Goal: Task Accomplishment & Management: Complete application form

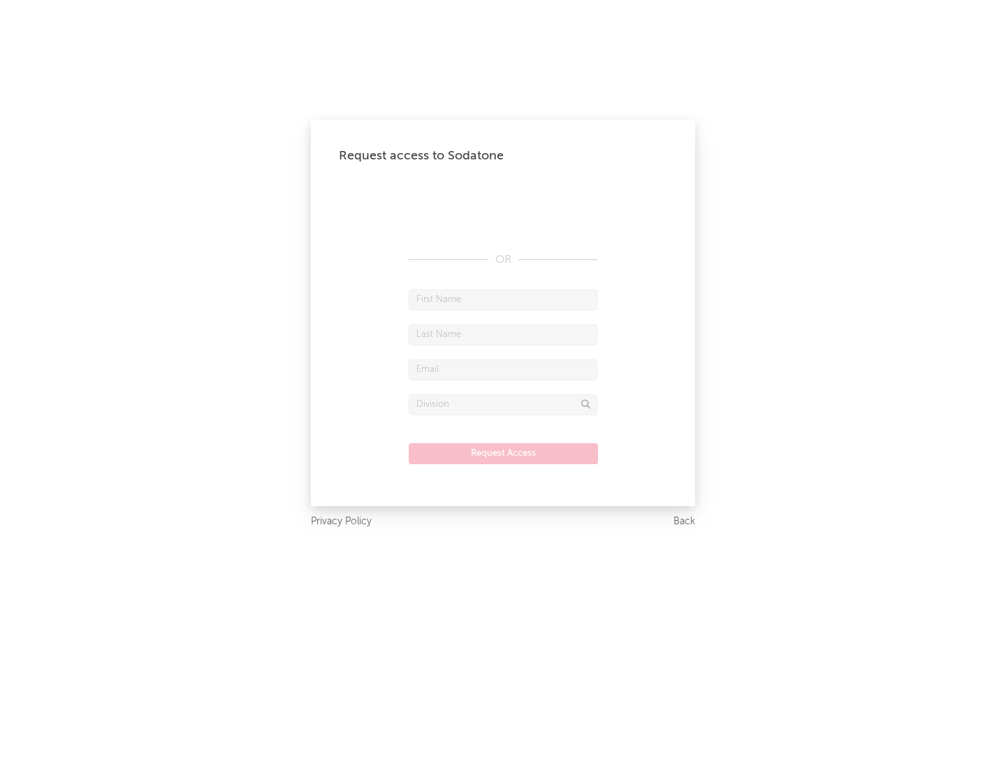
click at [503, 299] on input "text" at bounding box center [503, 299] width 189 height 21
type input "[PERSON_NAME]"
click at [503, 334] on input "text" at bounding box center [503, 334] width 189 height 21
type input "[PERSON_NAME]"
click at [503, 369] on input "text" at bounding box center [503, 369] width 189 height 21
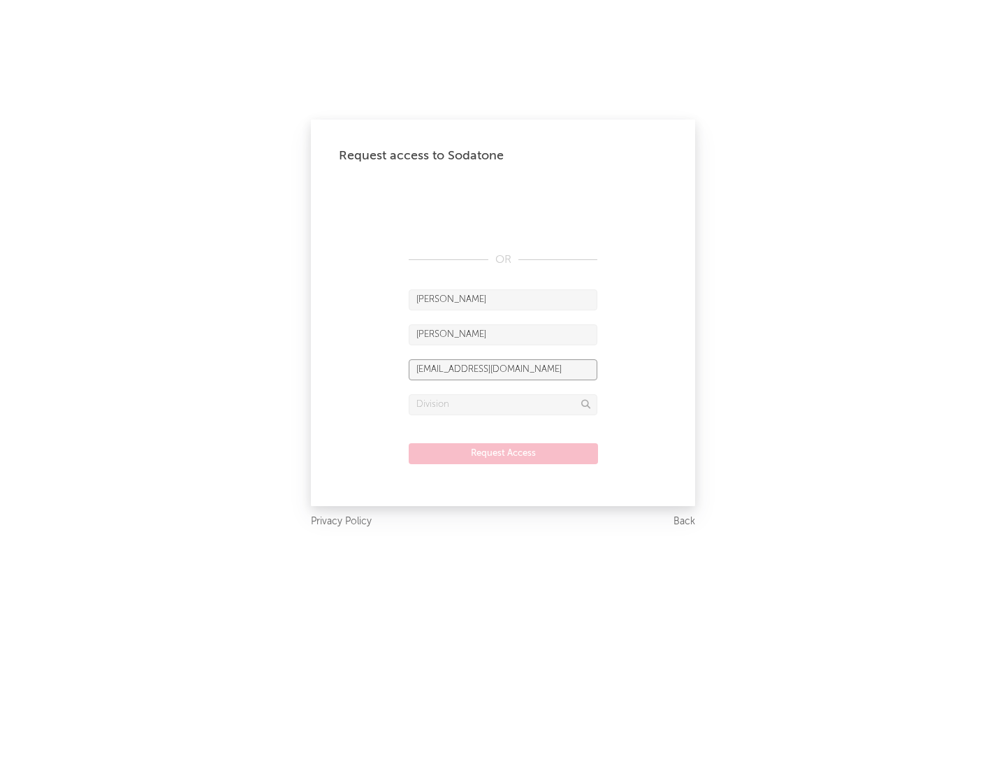
type input "[EMAIL_ADDRESS][DOMAIN_NAME]"
click at [503, 404] on input "text" at bounding box center [503, 404] width 189 height 21
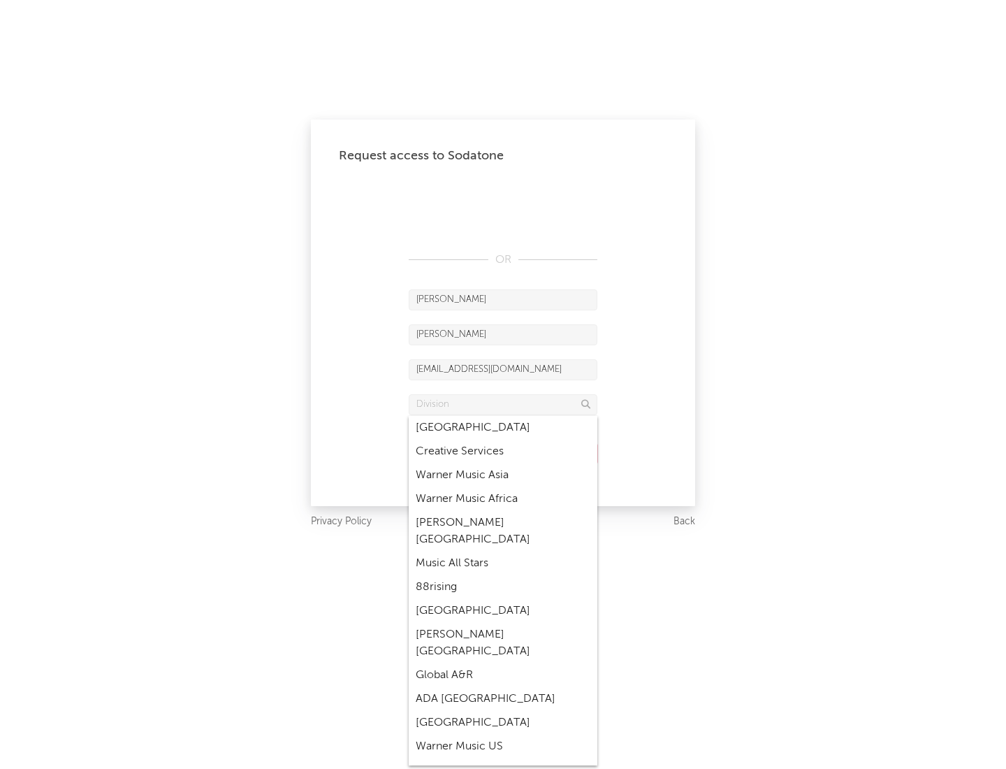
click at [503, 551] on div "Music All Stars" at bounding box center [503, 563] width 189 height 24
type input "Music All Stars"
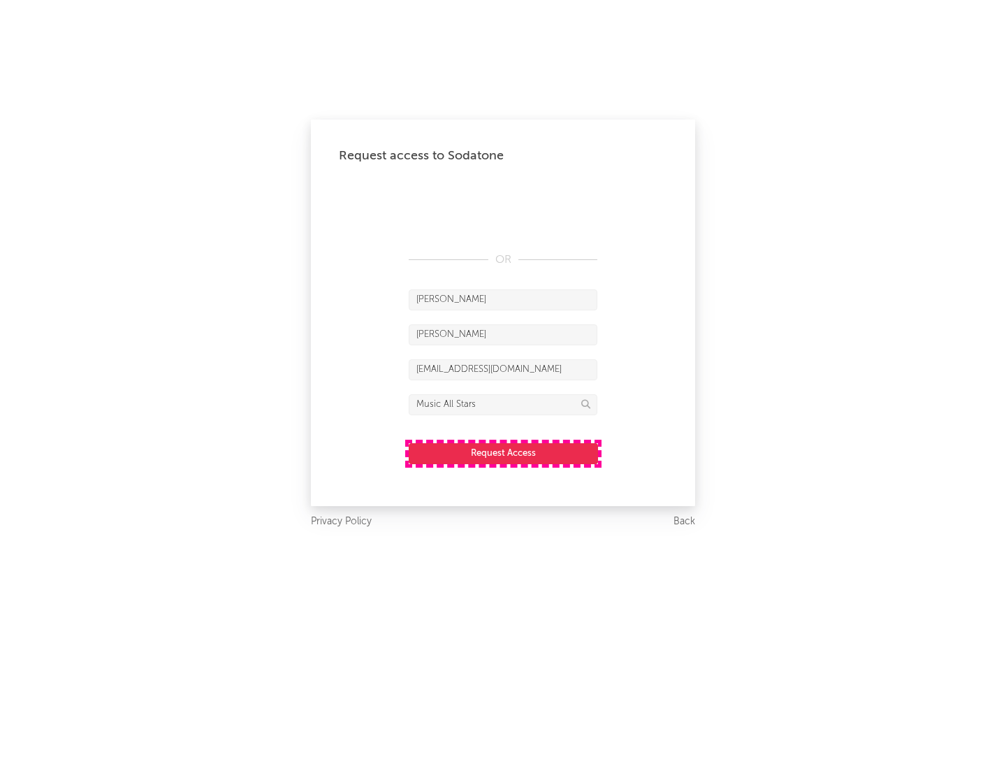
click at [503, 453] on button "Request Access" at bounding box center [503, 453] width 189 height 21
